Goal: Check status: Check status

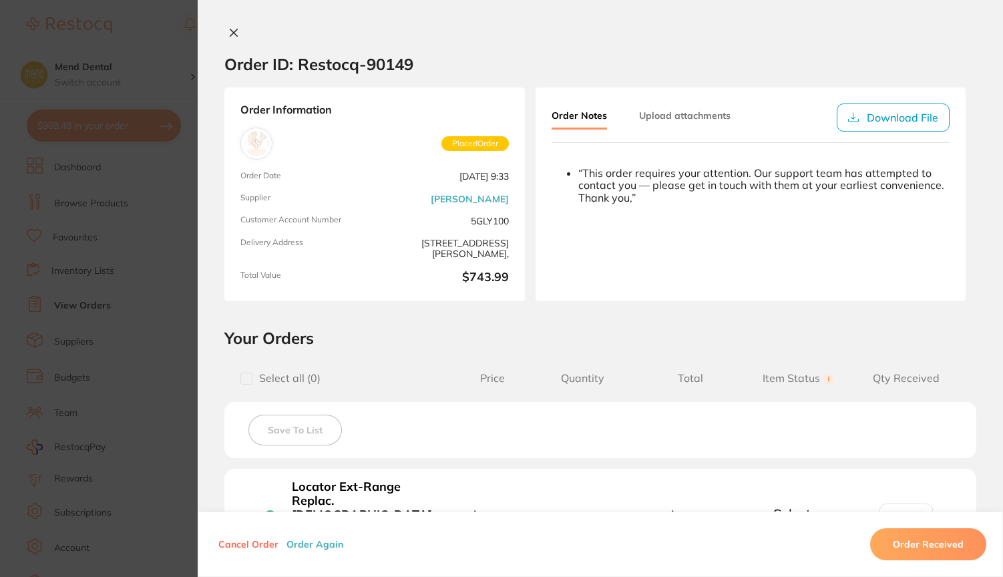
scroll to position [302, 0]
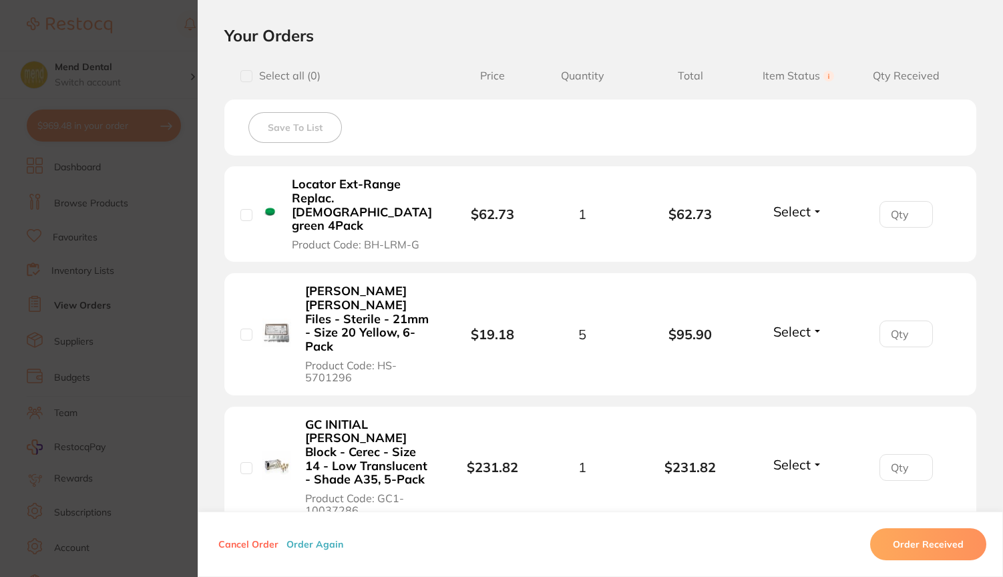
click at [178, 46] on section "Order ID: Restocq- 90149 Order Information Placed Order Order Date [DATE] 9:33 …" at bounding box center [501, 288] width 1003 height 577
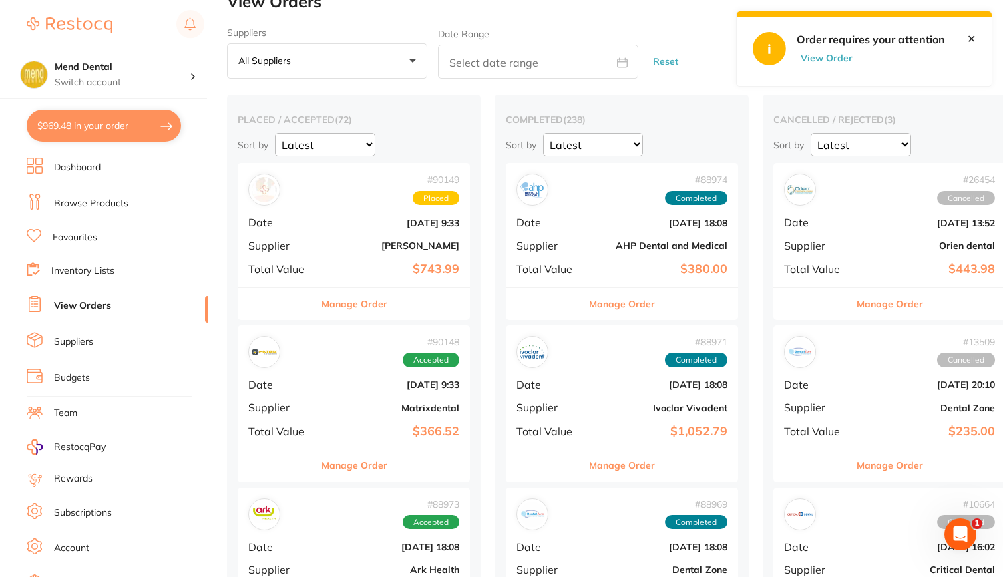
scroll to position [21, 0]
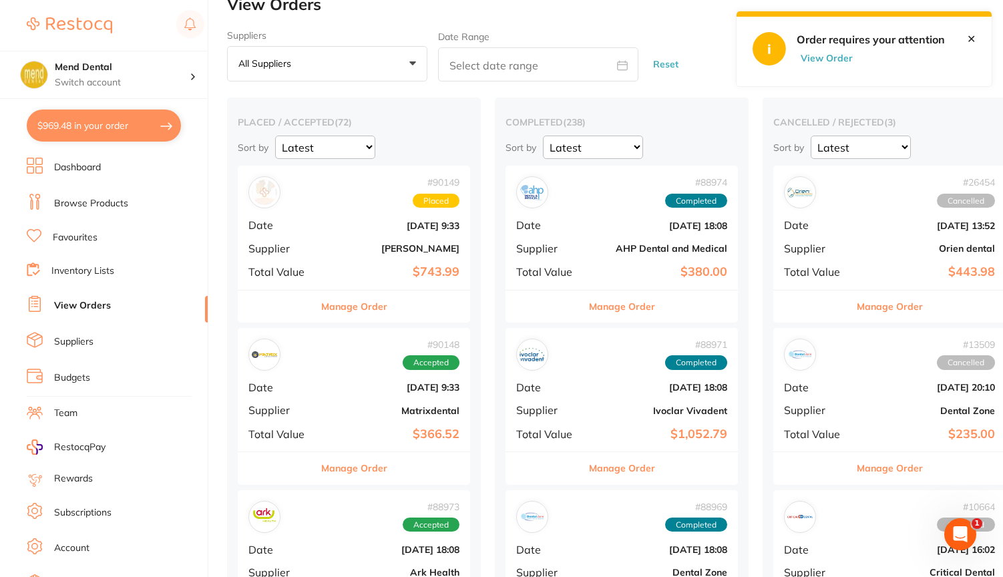
click at [340, 305] on button "Manage Order" at bounding box center [354, 306] width 66 height 32
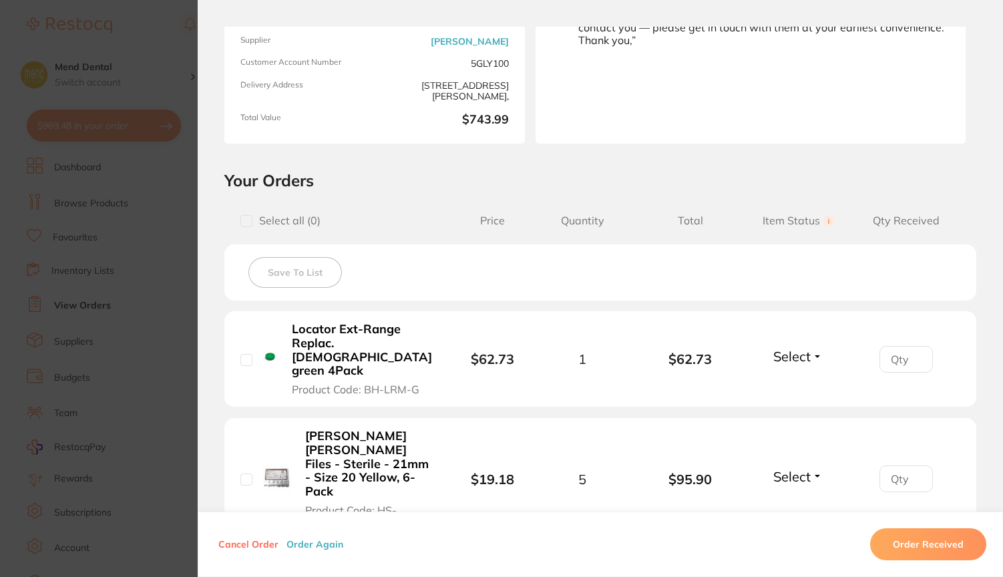
click at [383, 383] on span "Product Code: BH-LRM-G" at bounding box center [356, 389] width 128 height 12
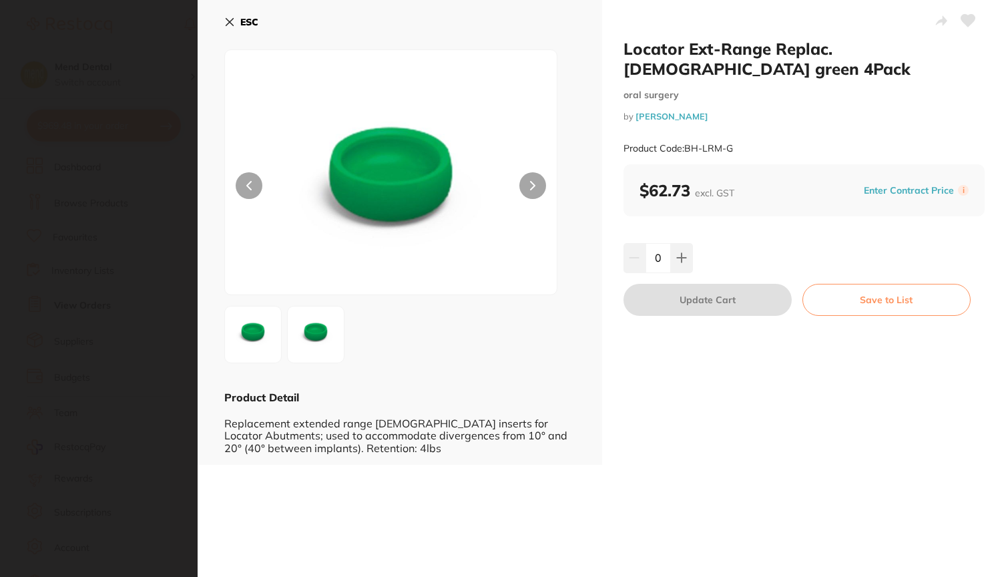
drag, startPoint x: 686, startPoint y: 126, endPoint x: 740, endPoint y: 122, distance: 53.6
click at [740, 132] on div "Product Code: BH-LRM-G" at bounding box center [804, 148] width 362 height 33
copy small "BH-LRM-G"
click at [228, 19] on icon at bounding box center [229, 22] width 7 height 7
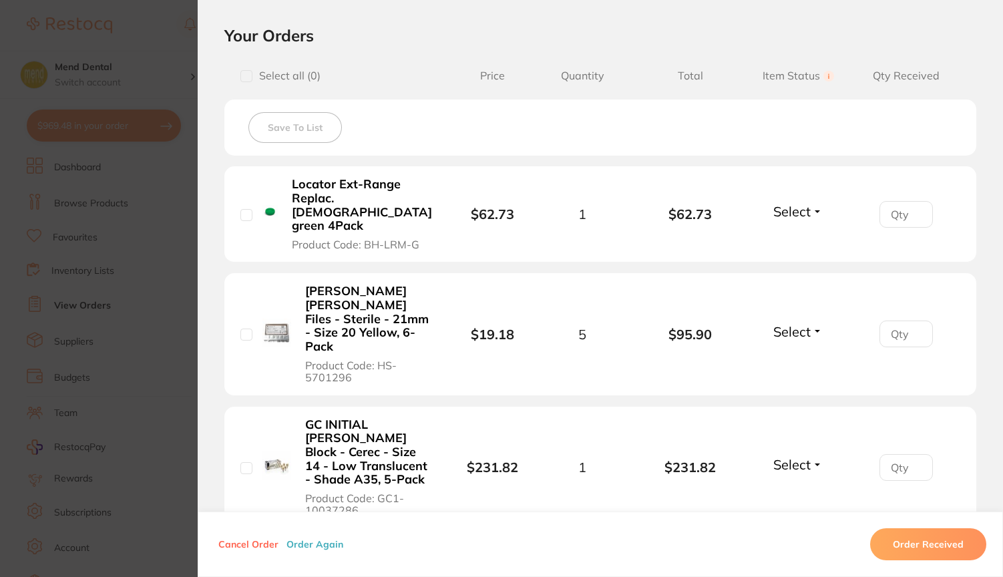
scroll to position [319, 0]
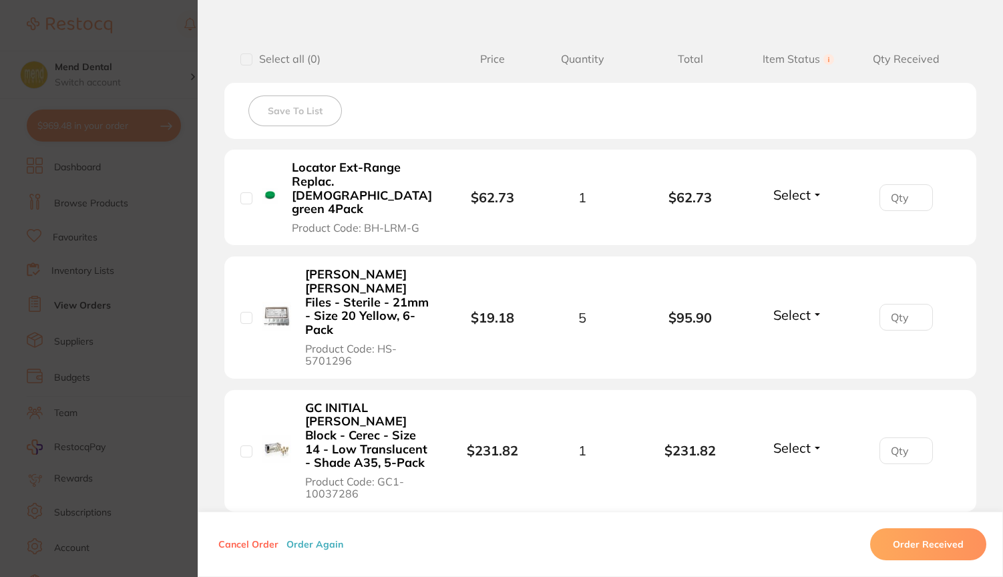
click at [361, 280] on b "[PERSON_NAME] [PERSON_NAME] Files - Sterile - 21mm - Size 20 Yellow, 6-Pack" at bounding box center [368, 302] width 127 height 69
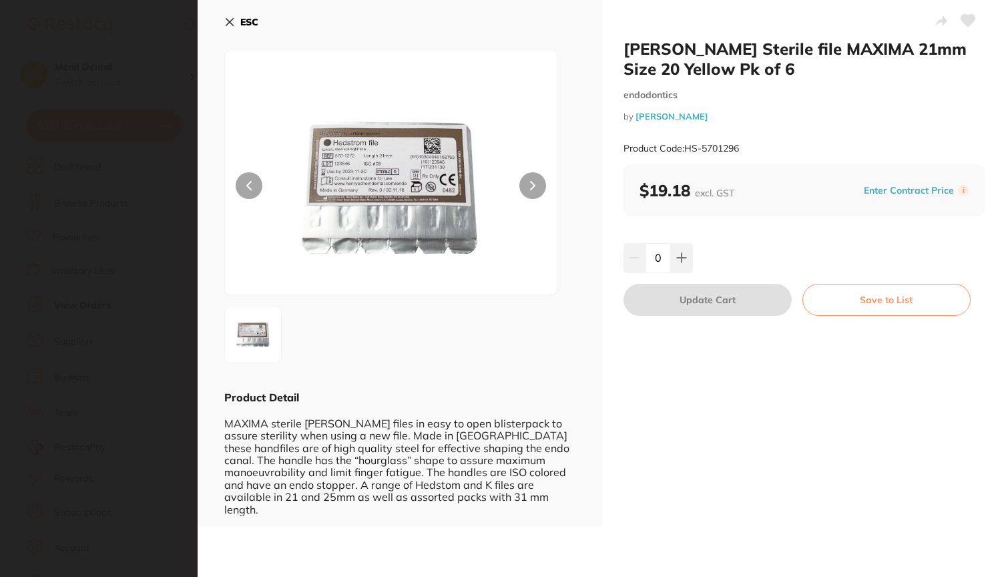
scroll to position [0, 0]
drag, startPoint x: 686, startPoint y: 147, endPoint x: 740, endPoint y: 146, distance: 54.1
click at [739, 146] on small "Product Code: HS-5701296" at bounding box center [680, 148] width 115 height 11
copy small "HS-5701296"
click at [232, 19] on icon at bounding box center [229, 22] width 7 height 7
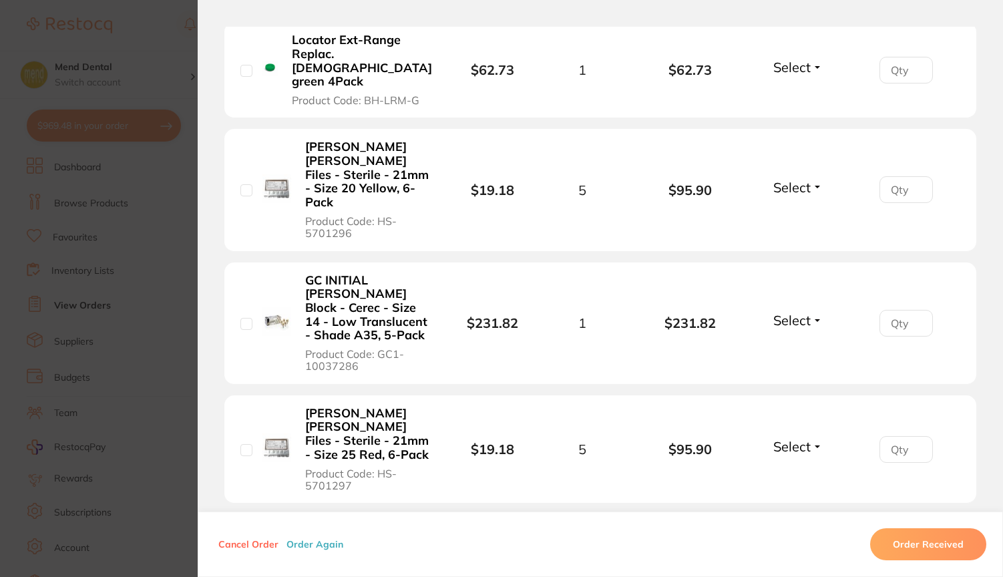
scroll to position [461, 0]
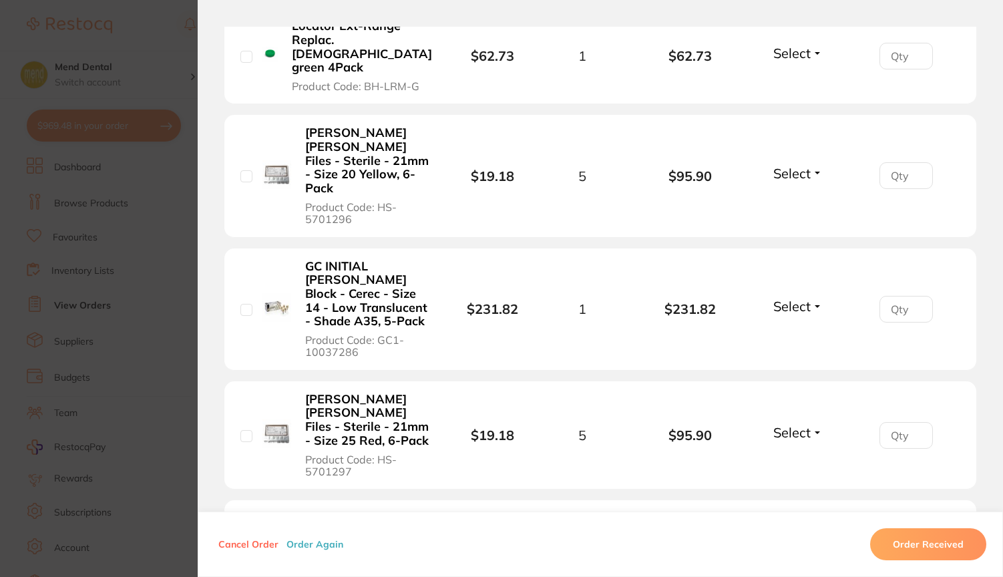
click at [379, 280] on b "GC INITIAL [PERSON_NAME] Block - Cerec - Size 14 - Low Translucent - Shade A35,…" at bounding box center [368, 294] width 127 height 69
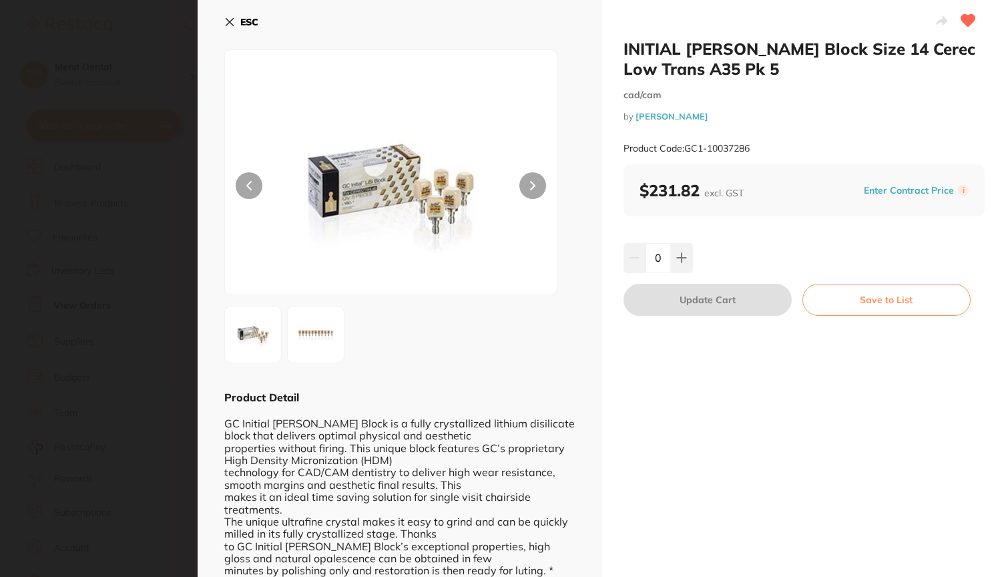
scroll to position [0, 0]
drag, startPoint x: 685, startPoint y: 146, endPoint x: 753, endPoint y: 144, distance: 68.1
click at [753, 144] on div "Product Code: GC1-10037286" at bounding box center [804, 148] width 362 height 33
copy small "GC1-10037286"
click at [230, 23] on icon at bounding box center [229, 22] width 7 height 7
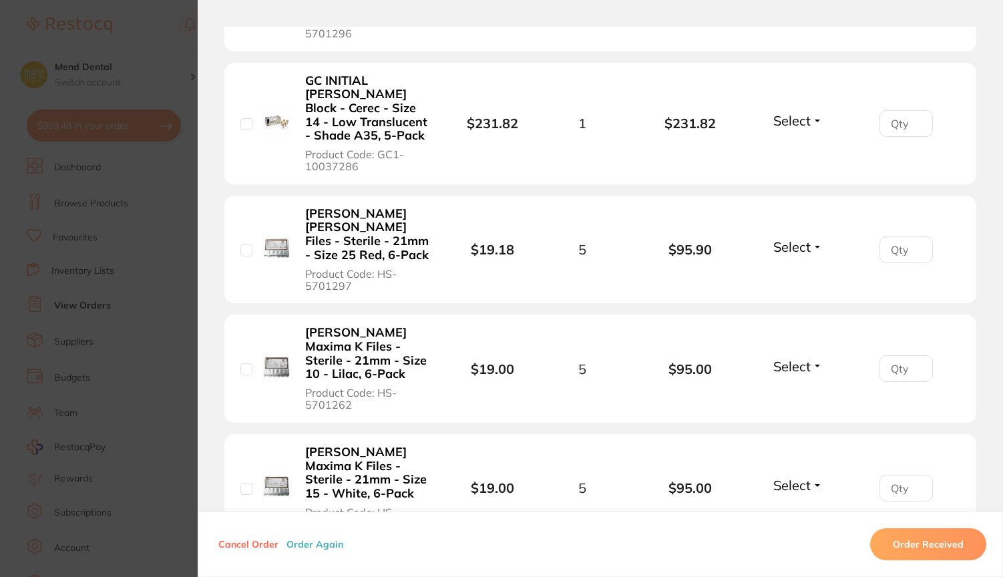
scroll to position [649, 0]
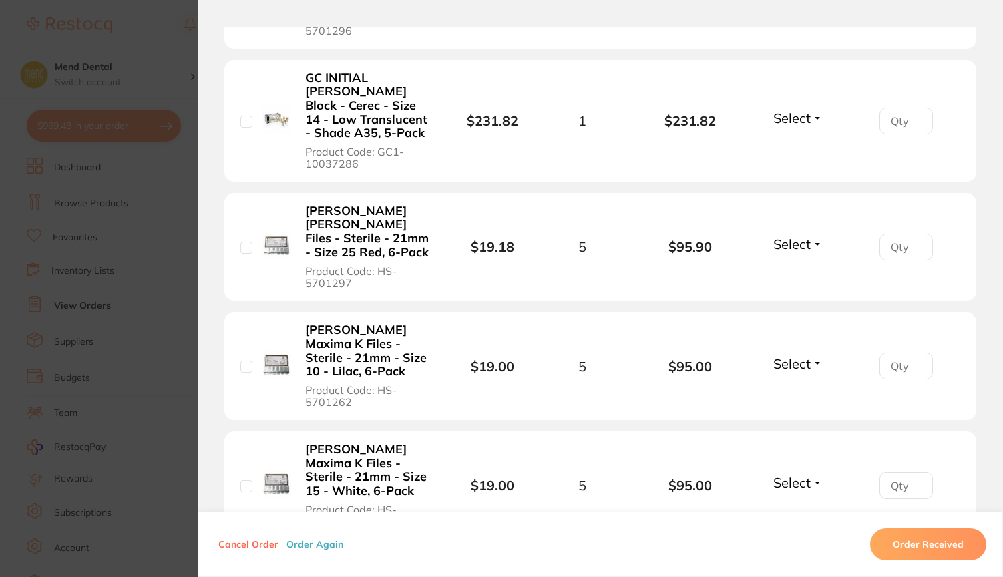
click at [352, 204] on b "[PERSON_NAME] [PERSON_NAME] Files - Sterile - 21mm - Size 25 Red, 6-Pack" at bounding box center [368, 231] width 127 height 55
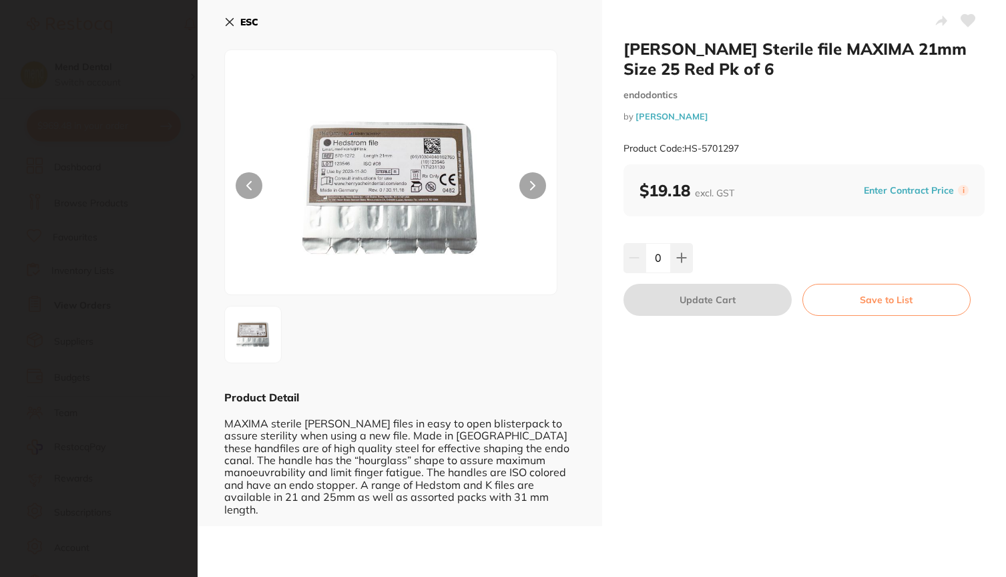
scroll to position [0, 0]
drag, startPoint x: 685, startPoint y: 145, endPoint x: 742, endPoint y: 144, distance: 57.4
click at [742, 144] on div "Product Code: HS-5701297" at bounding box center [804, 148] width 362 height 33
copy small "HS-5701297"
click at [223, 13] on div "ESC Product Detail MAXIMA sterile [PERSON_NAME] files in easy to open blisterpa…" at bounding box center [400, 263] width 405 height 526
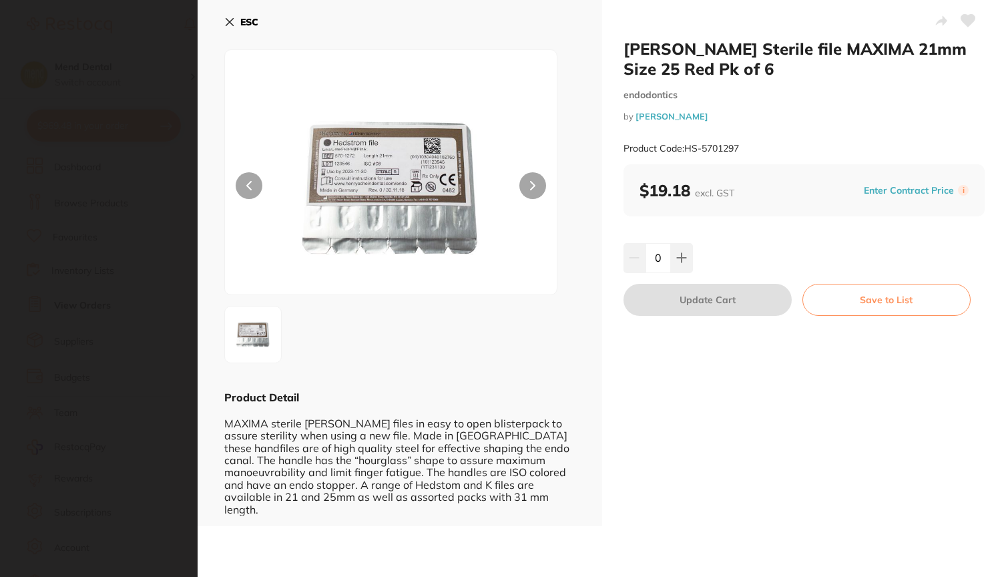
click at [228, 17] on icon at bounding box center [229, 22] width 11 height 11
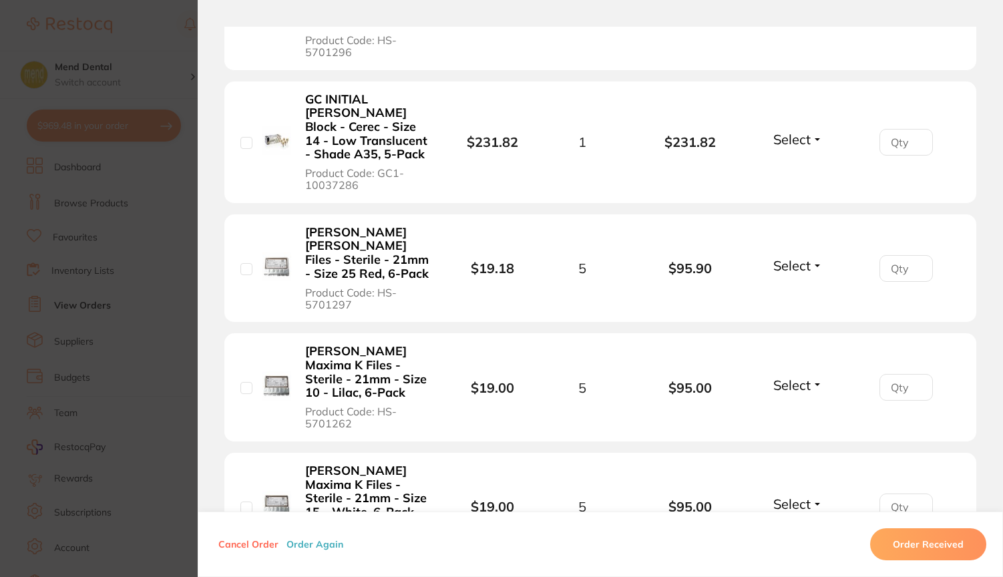
scroll to position [625, 0]
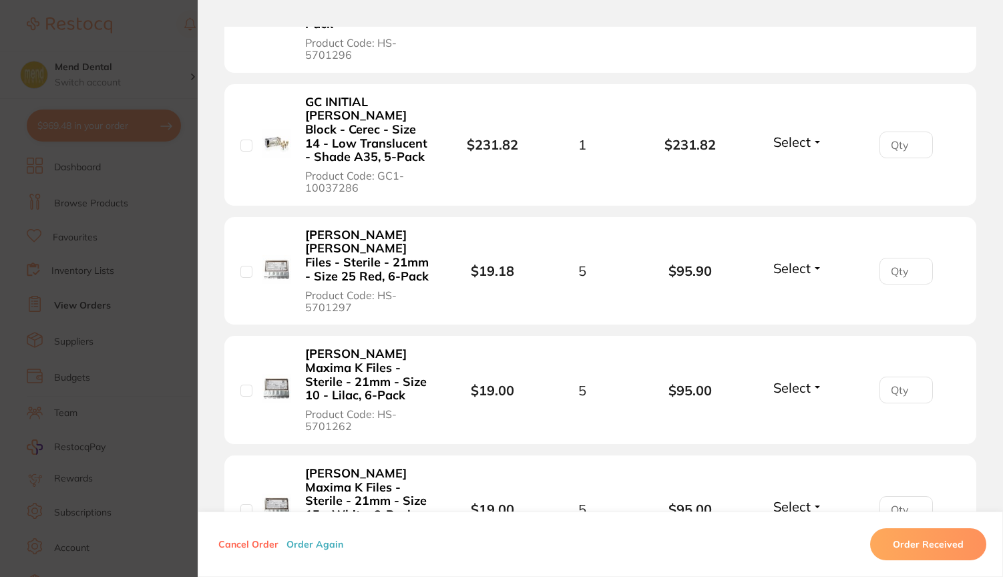
click at [370, 347] on b "[PERSON_NAME] Maxima K Files - Sterile - 21mm - Size 10 - Lilac, 6-Pack" at bounding box center [368, 374] width 127 height 55
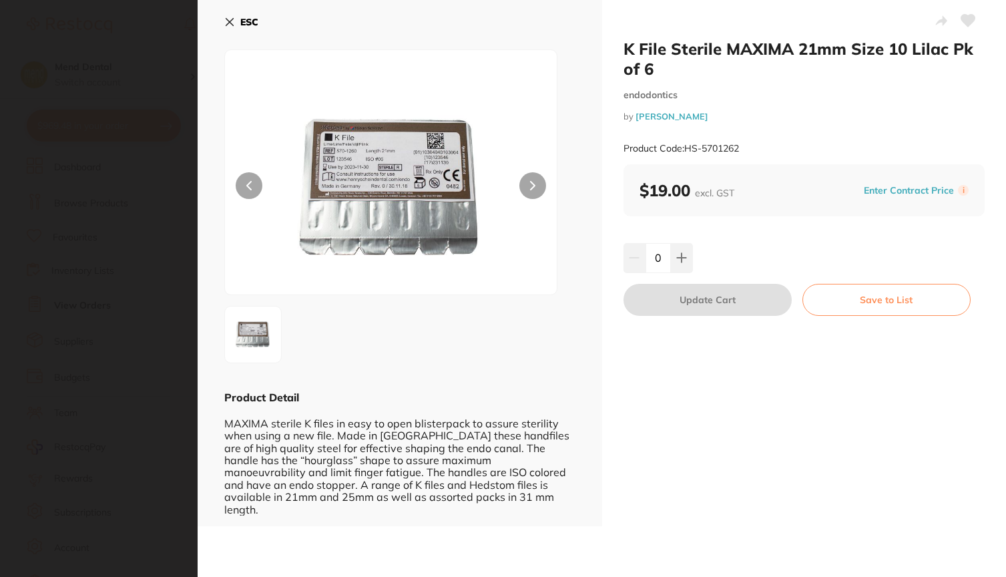
scroll to position [0, 0]
drag, startPoint x: 684, startPoint y: 146, endPoint x: 742, endPoint y: 144, distance: 58.1
click at [742, 144] on div "Product Code: HS-5701262" at bounding box center [804, 148] width 362 height 33
copy small "HS-5701262"
click at [758, 101] on div "K File Sterile MAXIMA 21mm Size 10 Lilac Pk of 6 endodontics by [PERSON_NAME] P…" at bounding box center [804, 101] width 362 height 125
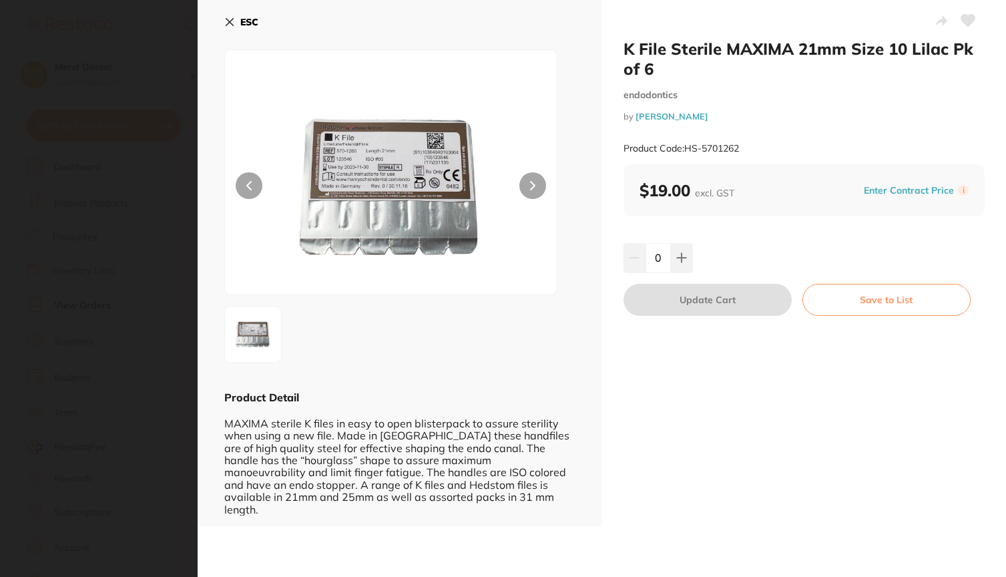
click at [231, 22] on icon at bounding box center [229, 22] width 11 height 11
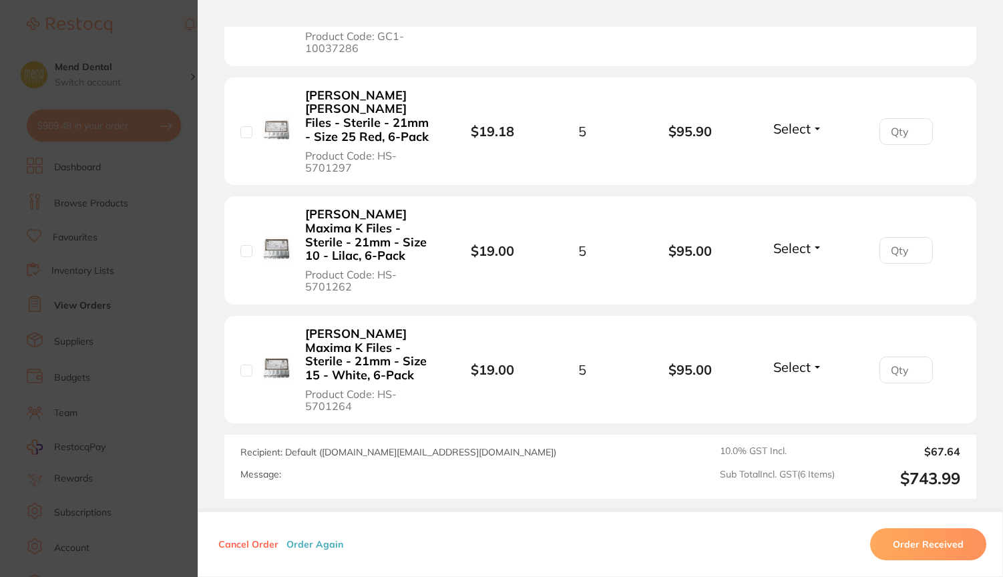
scroll to position [768, 0]
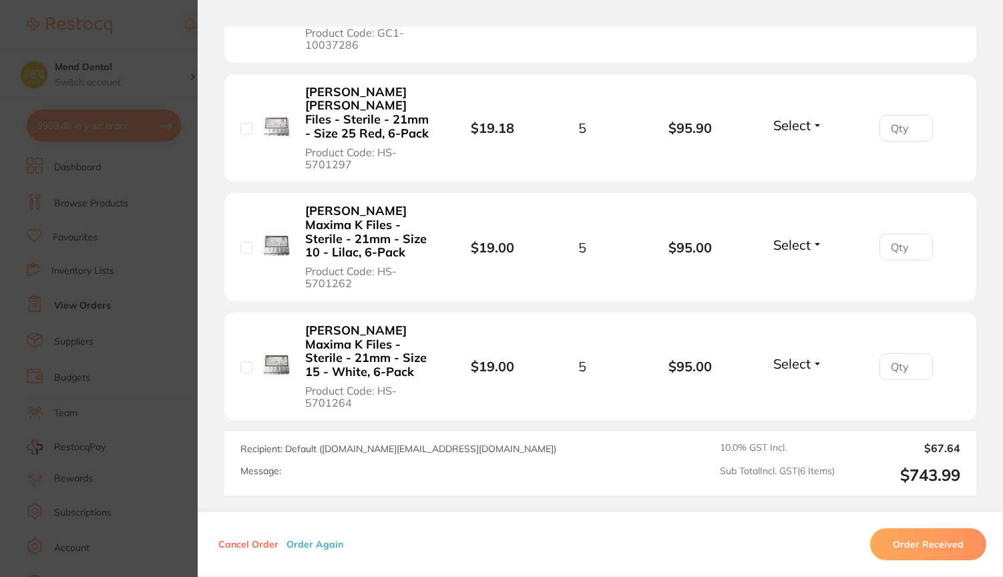
click at [346, 324] on b "[PERSON_NAME] Maxima K Files - Sterile - 21mm - Size 15 - White, 6-Pack" at bounding box center [368, 351] width 127 height 55
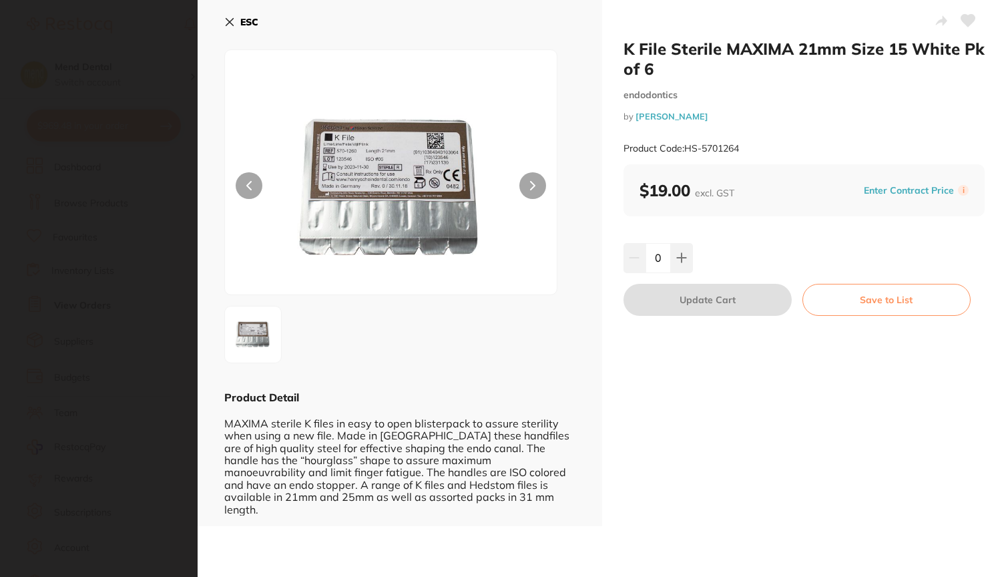
scroll to position [0, 0]
click at [706, 148] on small "Product Code: HS-5701264" at bounding box center [680, 148] width 115 height 11
click at [696, 147] on small "Product Code: HS-5701264" at bounding box center [680, 148] width 115 height 11
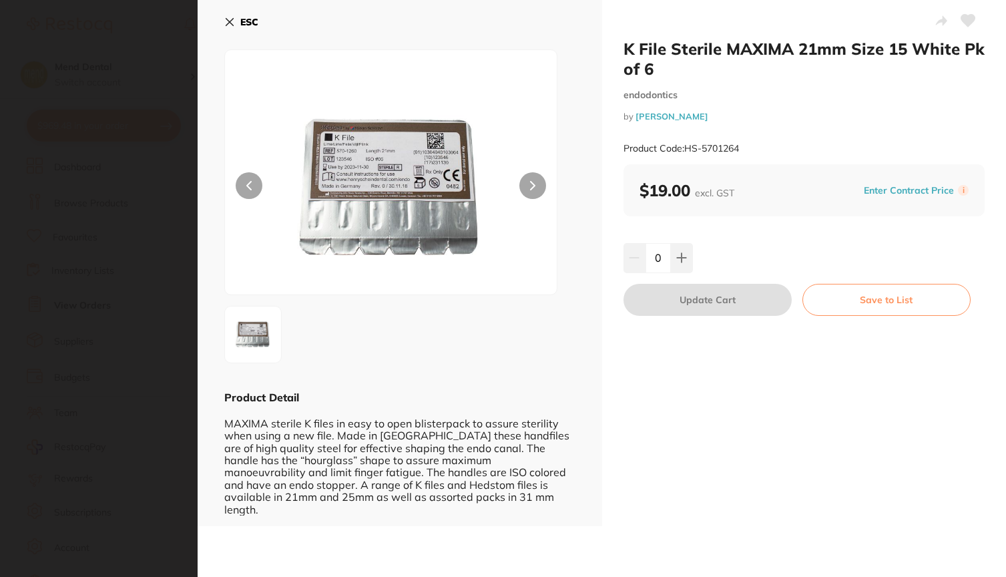
drag, startPoint x: 688, startPoint y: 146, endPoint x: 748, endPoint y: 148, distance: 60.8
click at [748, 148] on div "Product Code: HS-5701264" at bounding box center [804, 148] width 362 height 33
copy small "HS-5701264"
